Goal: Ask a question

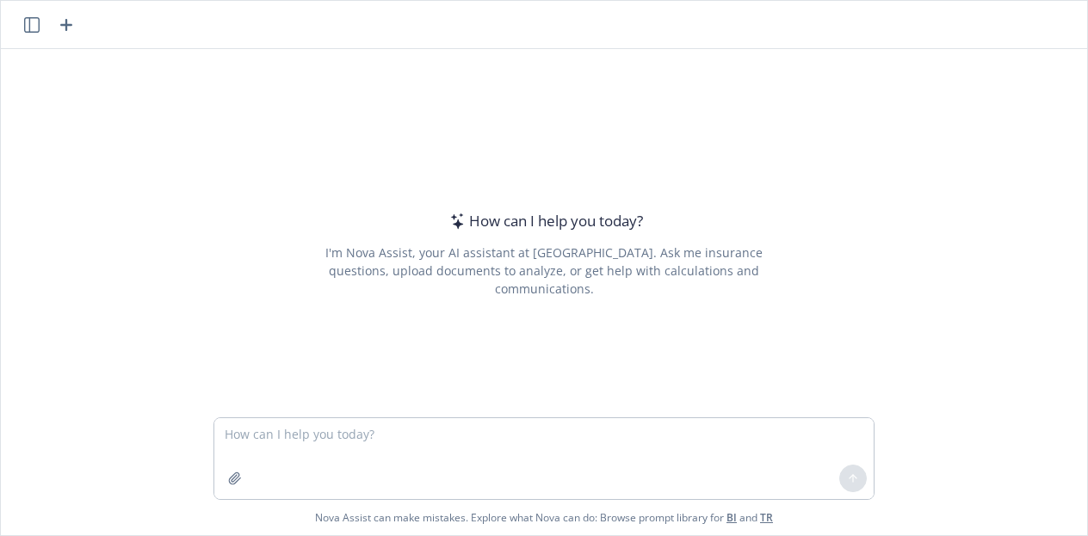
click at [367, 448] on textarea at bounding box center [543, 458] width 659 height 81
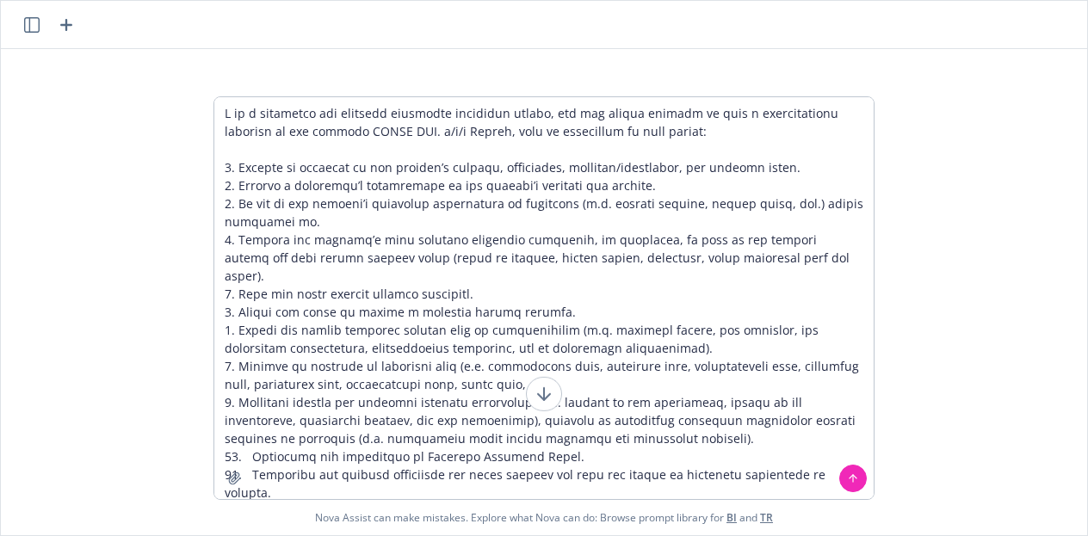
scroll to position [92, 0]
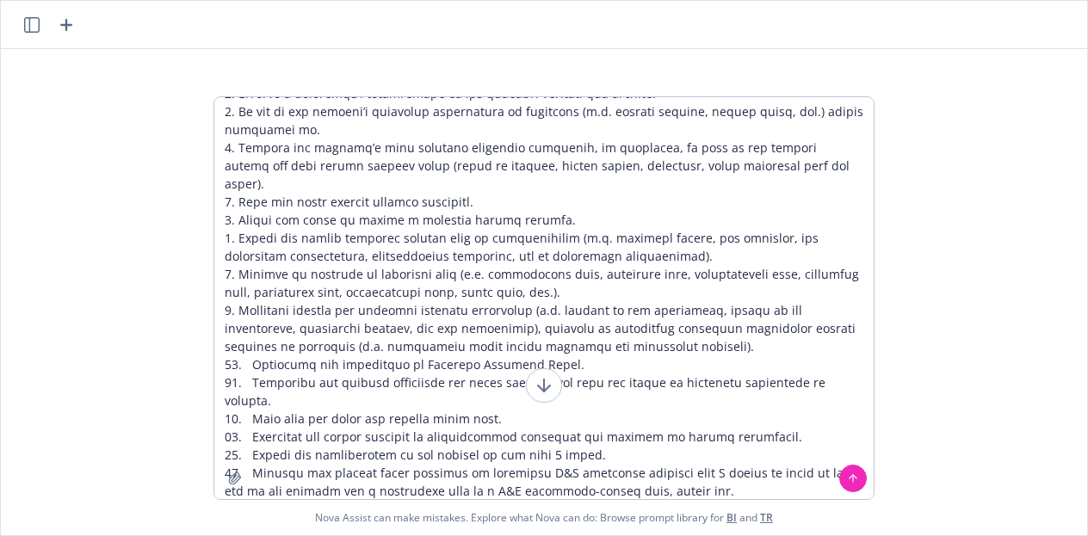
type textarea "I am a directors and officers liability insurance broker, can you please provid…"
click at [847, 479] on icon at bounding box center [853, 479] width 12 height 12
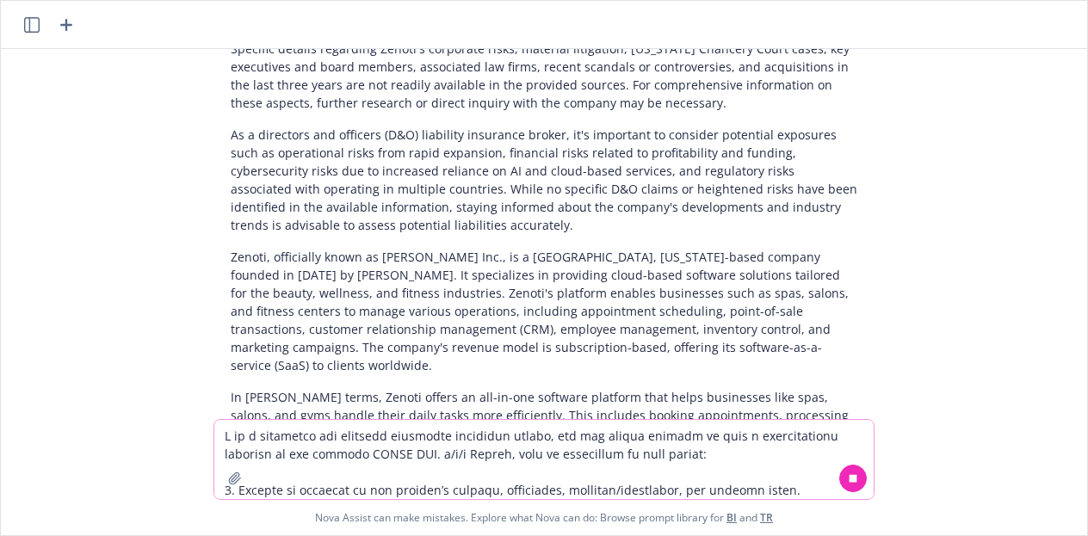
scroll to position [5336, 0]
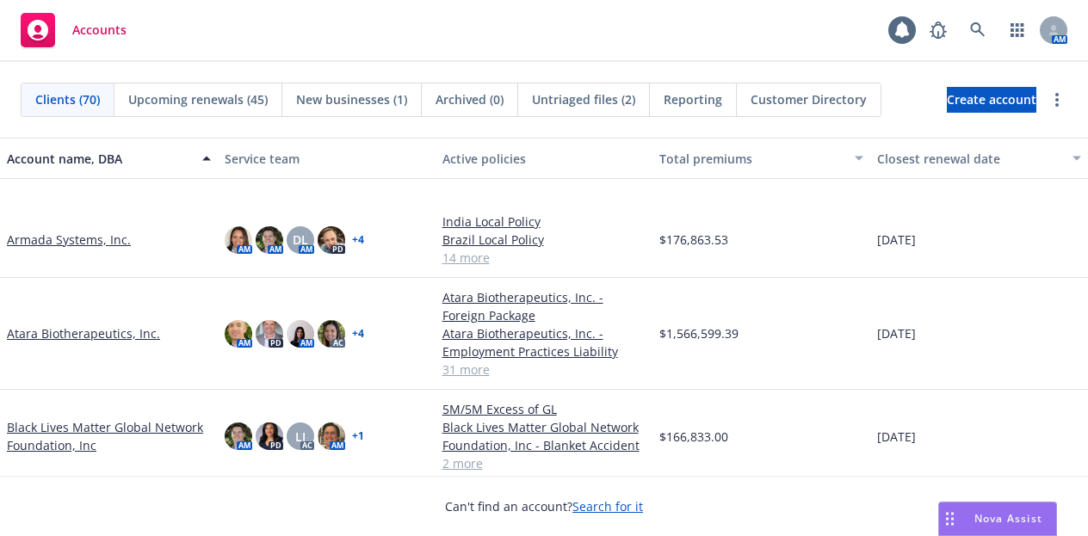
scroll to position [689, 0]
